Goal: Task Accomplishment & Management: Manage account settings

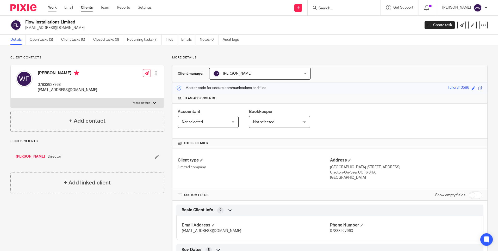
click at [51, 7] on link "Work" at bounding box center [52, 7] width 8 height 5
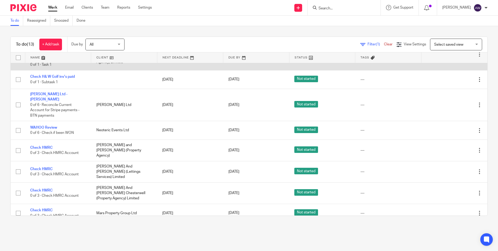
scroll to position [131, 0]
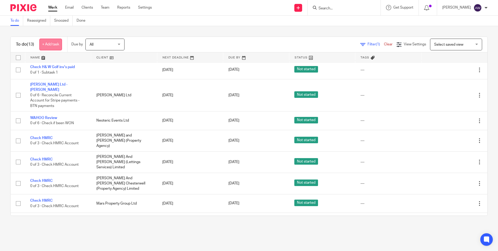
click at [47, 40] on link "+ Add task" at bounding box center [50, 45] width 23 height 12
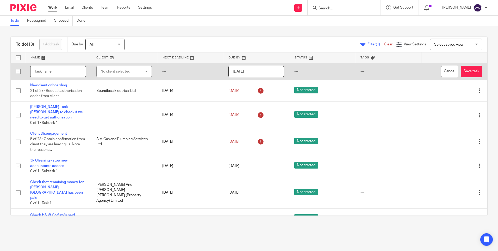
click at [54, 72] on input "text" at bounding box center [58, 72] width 56 height 12
type input "Rebels - check if Eesa & Liam Christmas have signed DD for £65, when done so ca…"
click at [252, 71] on input "2025-08-22" at bounding box center [256, 72] width 56 height 12
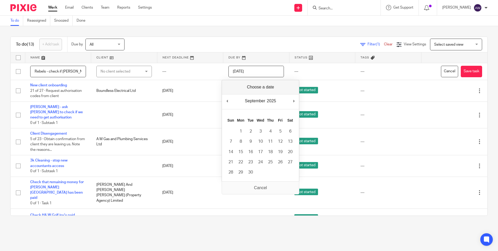
drag, startPoint x: 295, startPoint y: 101, endPoint x: 285, endPoint y: 107, distance: 11.0
type input "2025-09-01"
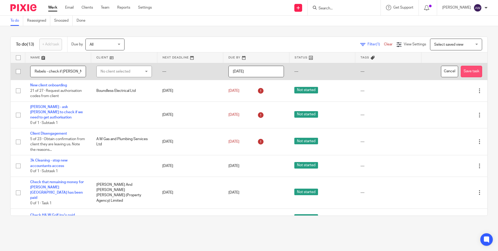
click at [461, 70] on button "Save task" at bounding box center [471, 72] width 21 height 12
